Goal: Check status: Check status

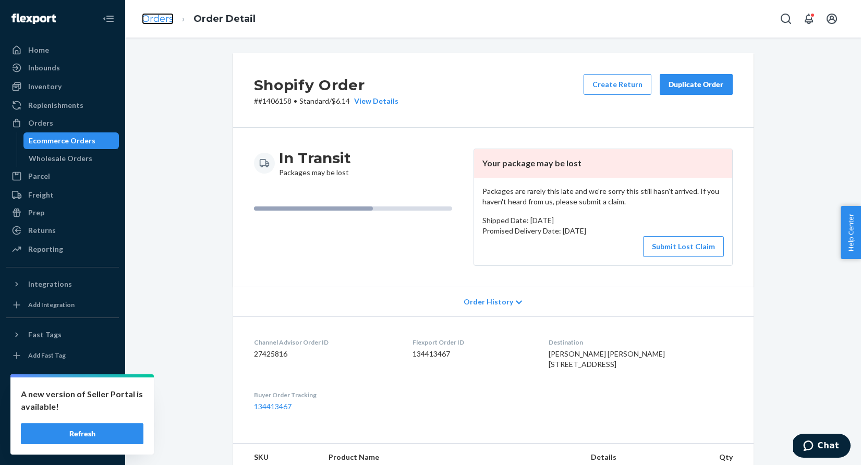
click at [159, 17] on link "Orders" at bounding box center [158, 18] width 32 height 11
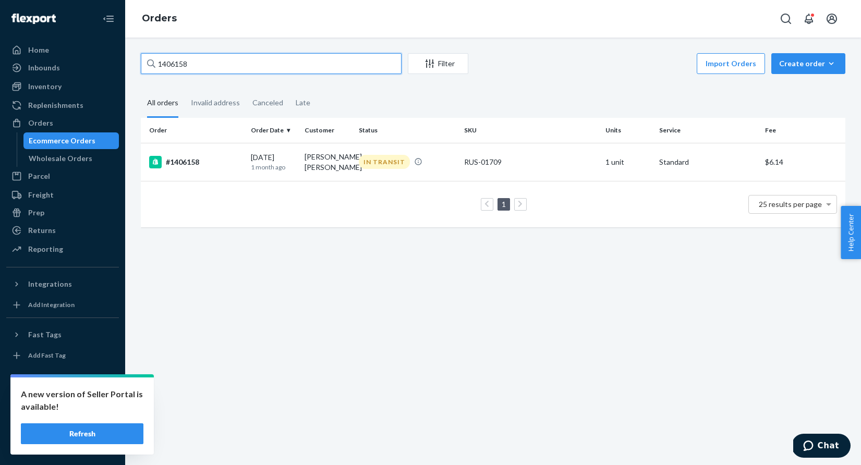
drag, startPoint x: 202, startPoint y: 66, endPoint x: 143, endPoint y: 63, distance: 58.5
click at [143, 63] on input "1406158" at bounding box center [271, 63] width 261 height 21
paste input "25966"
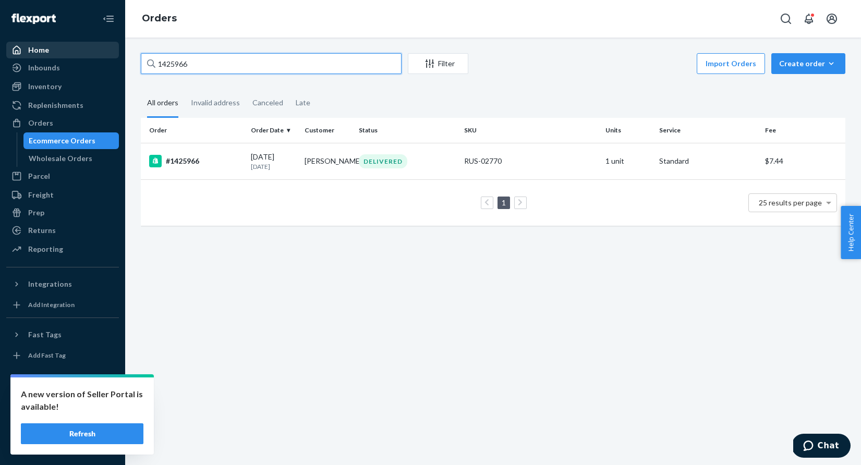
drag, startPoint x: 207, startPoint y: 64, endPoint x: 118, endPoint y: 56, distance: 88.5
click at [118, 56] on div "Home Inbounds Shipping Plans Problems Inventory Products Replenishments Orders …" at bounding box center [430, 232] width 861 height 465
paste input "45894"
type input "1445894"
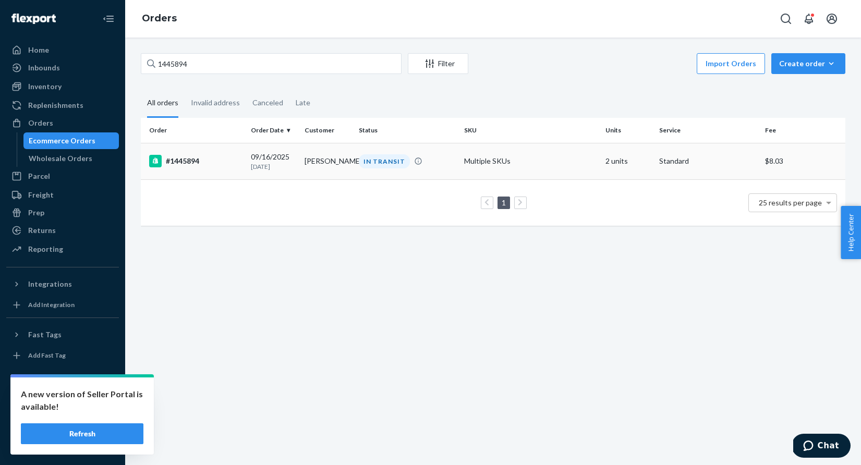
click at [383, 162] on div "IN TRANSIT" at bounding box center [384, 161] width 51 height 14
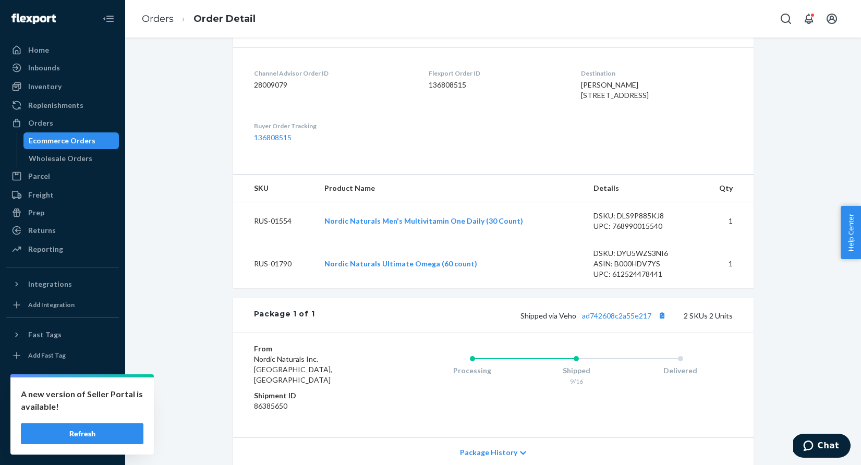
scroll to position [245, 0]
click at [663, 322] on button "Copy tracking number" at bounding box center [663, 315] width 14 height 14
